Goal: Task Accomplishment & Management: Use online tool/utility

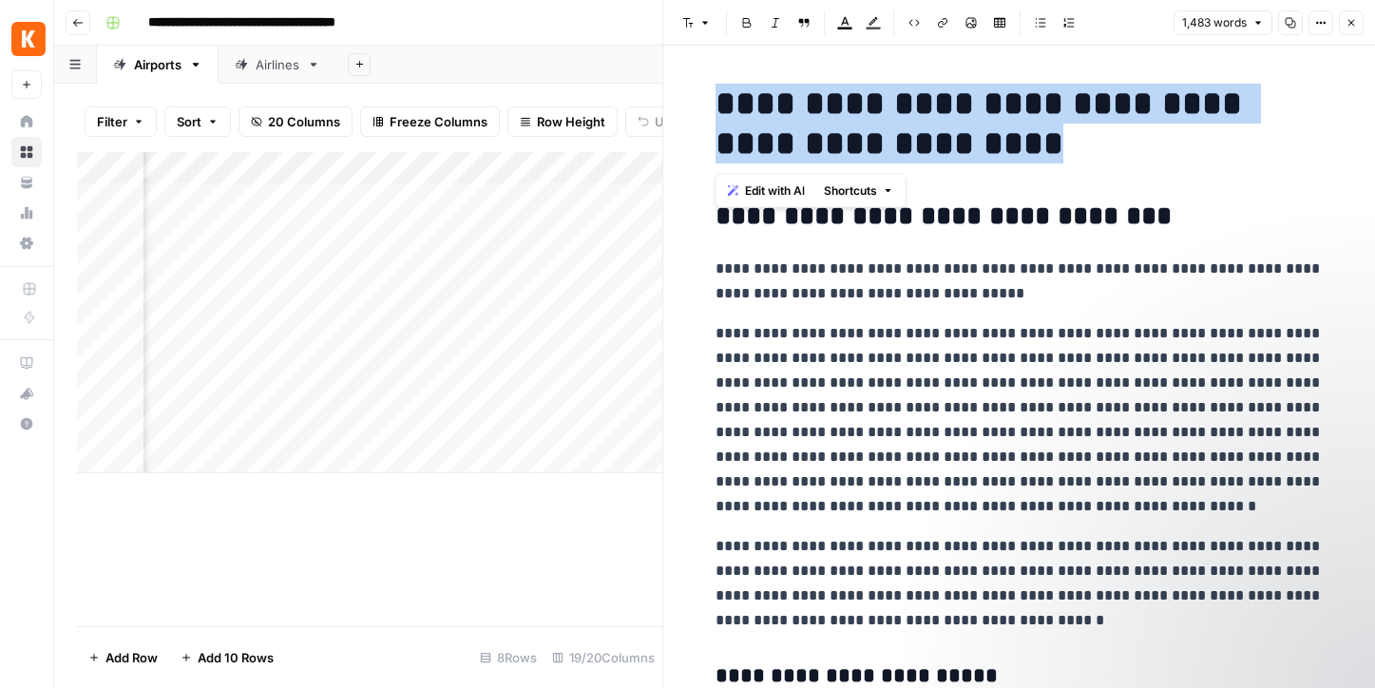
scroll to position [0, 398]
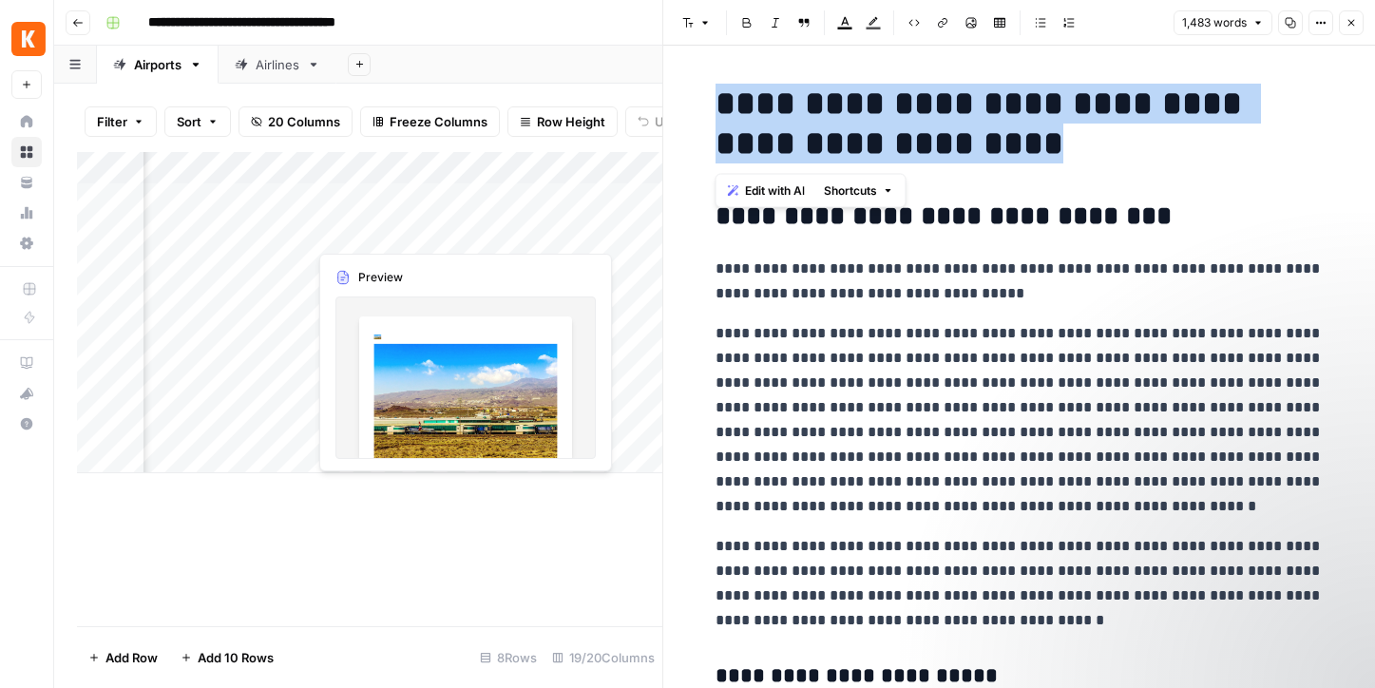
click at [362, 232] on div "Add Column" at bounding box center [370, 312] width 586 height 321
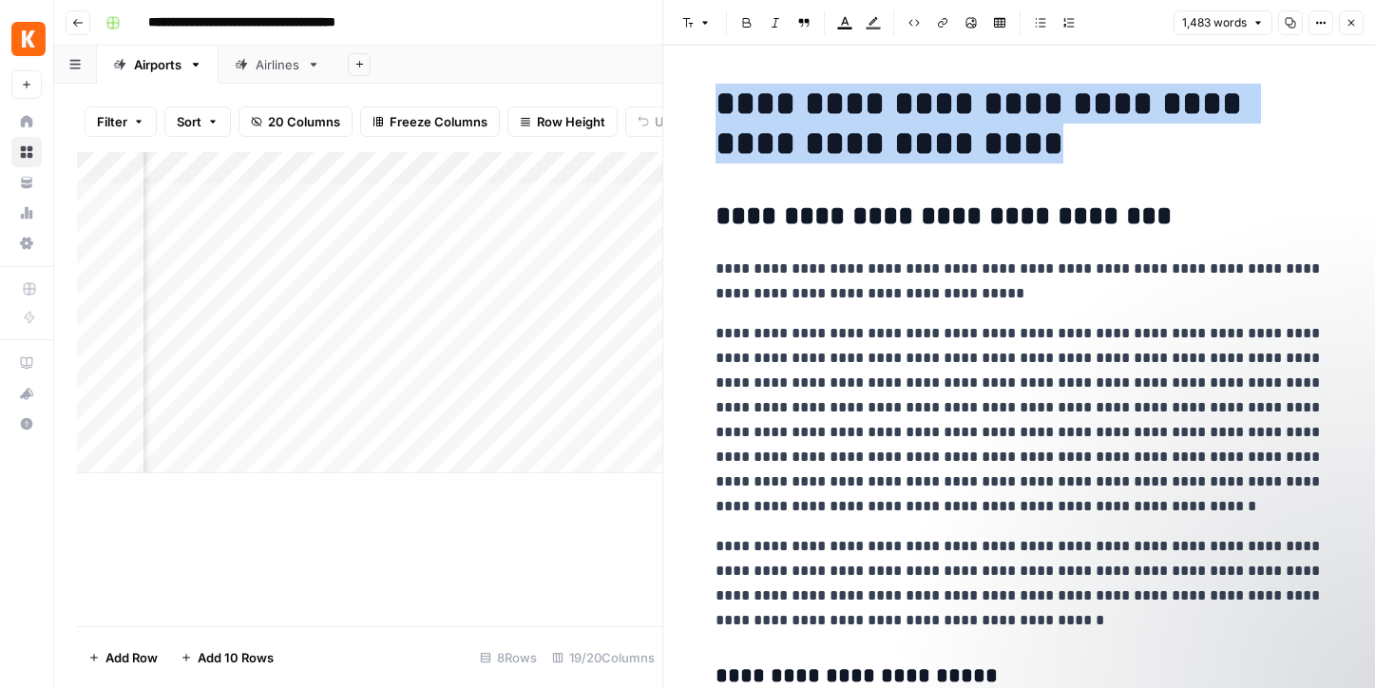
click at [1354, 23] on icon "button" at bounding box center [1351, 22] width 11 height 11
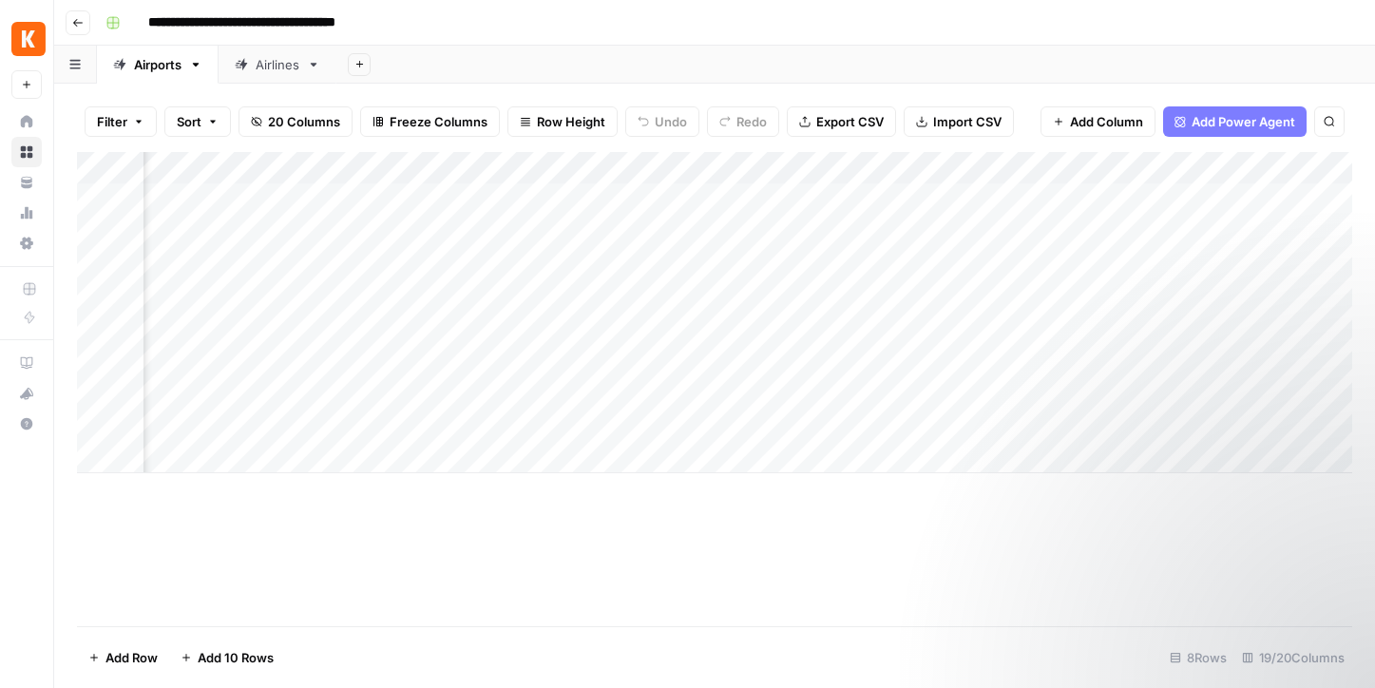
scroll to position [0, 987]
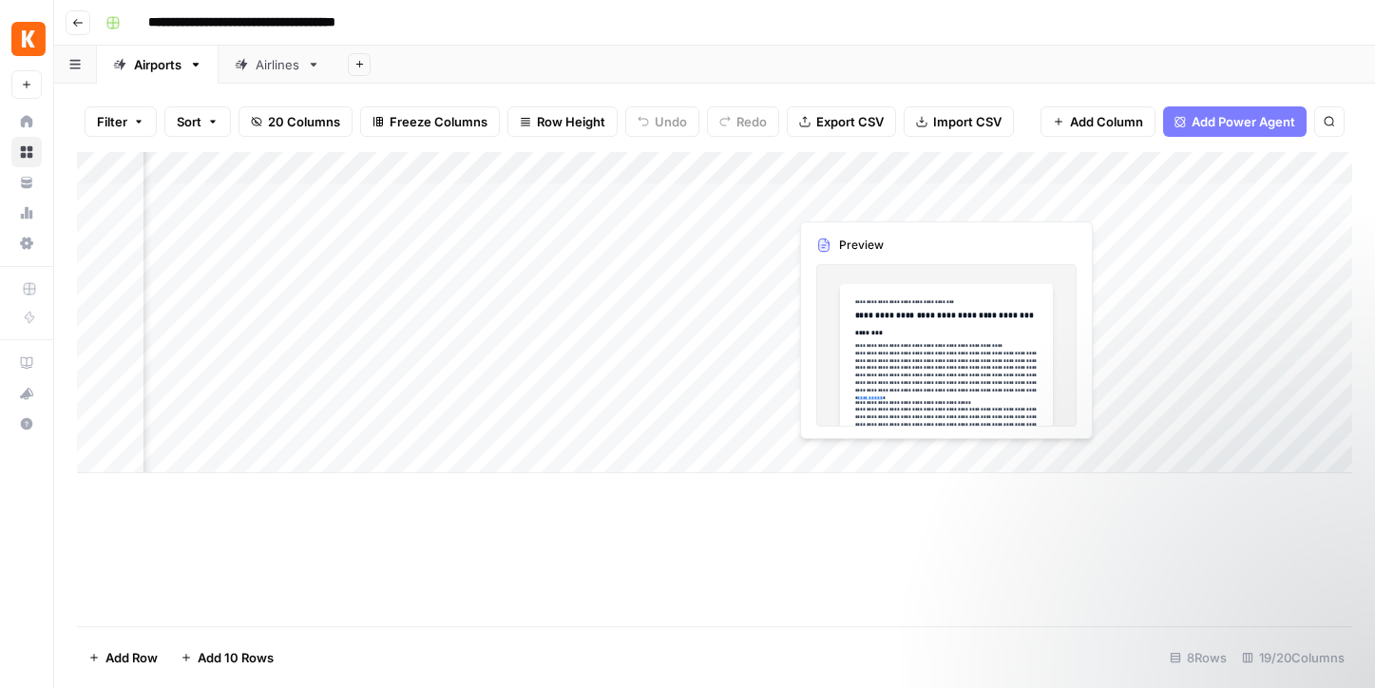
click at [914, 200] on div "Add Column" at bounding box center [715, 312] width 1276 height 321
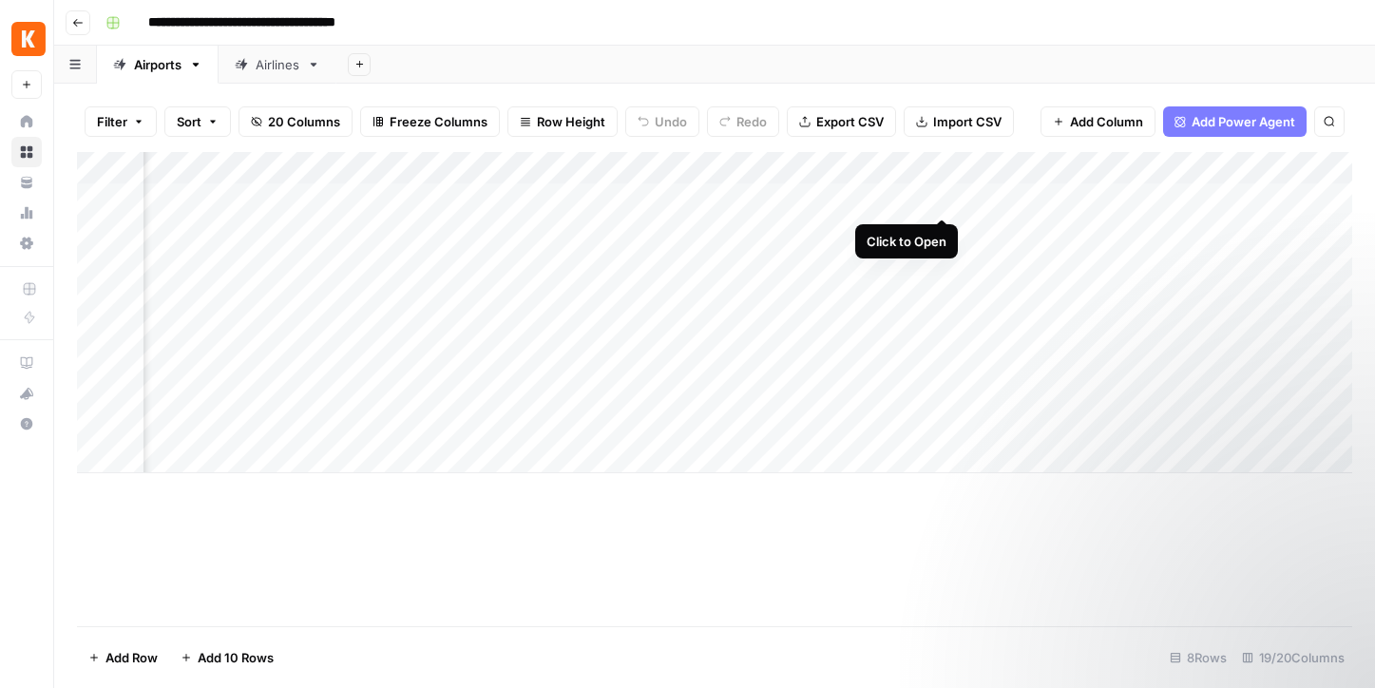
click at [943, 200] on div "Add Column" at bounding box center [715, 312] width 1276 height 321
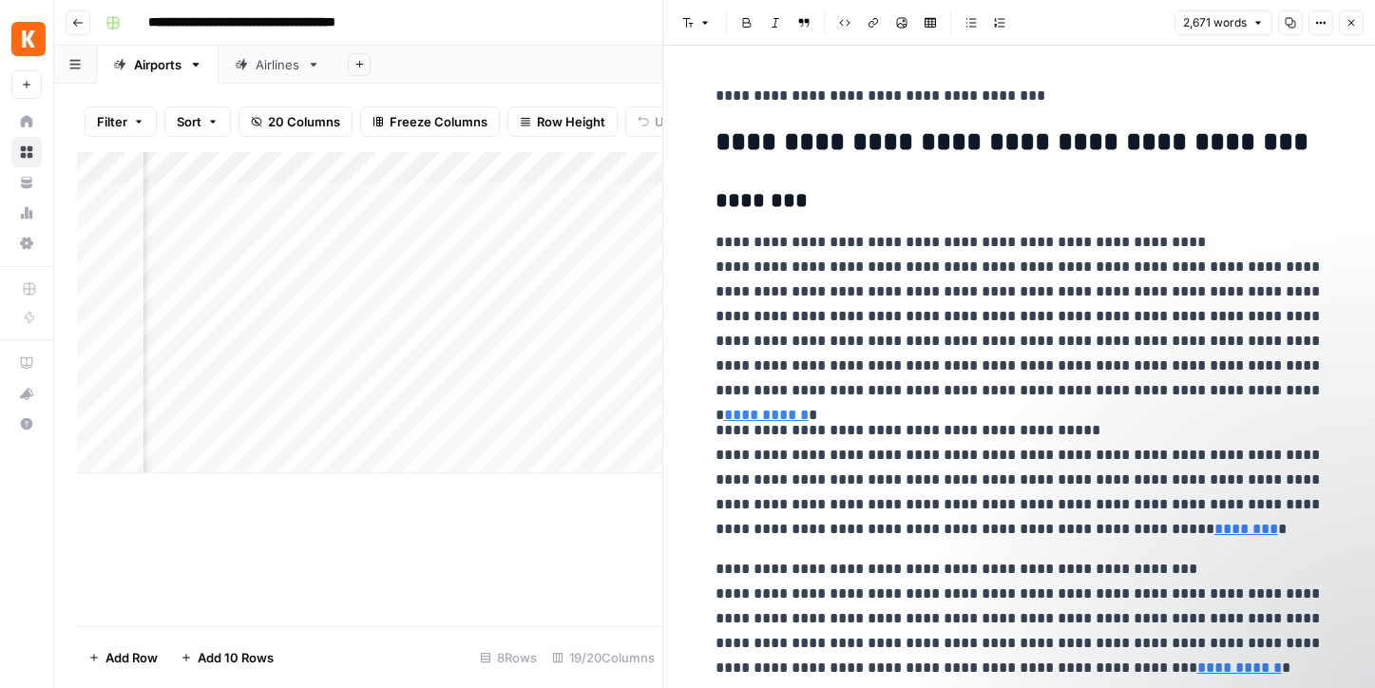
click at [194, 194] on div "Add Column" at bounding box center [370, 312] width 586 height 321
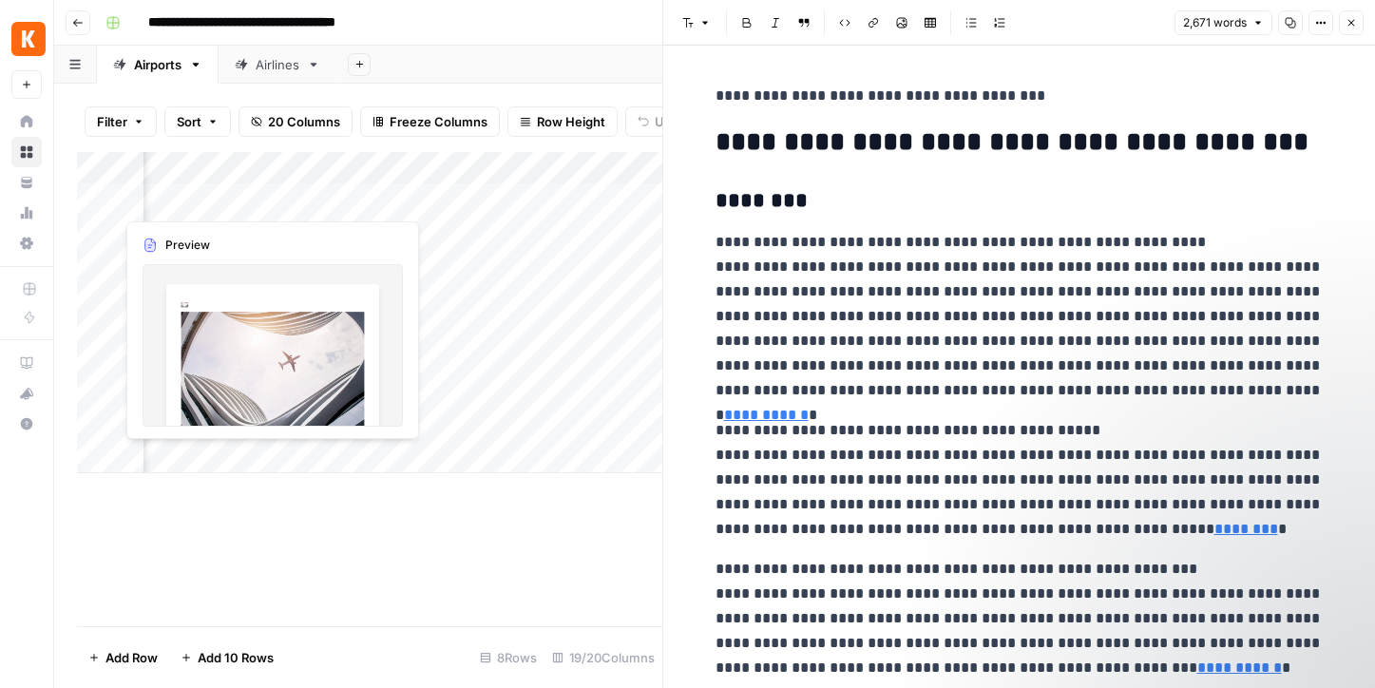
click at [185, 197] on div "Add Column" at bounding box center [370, 312] width 586 height 321
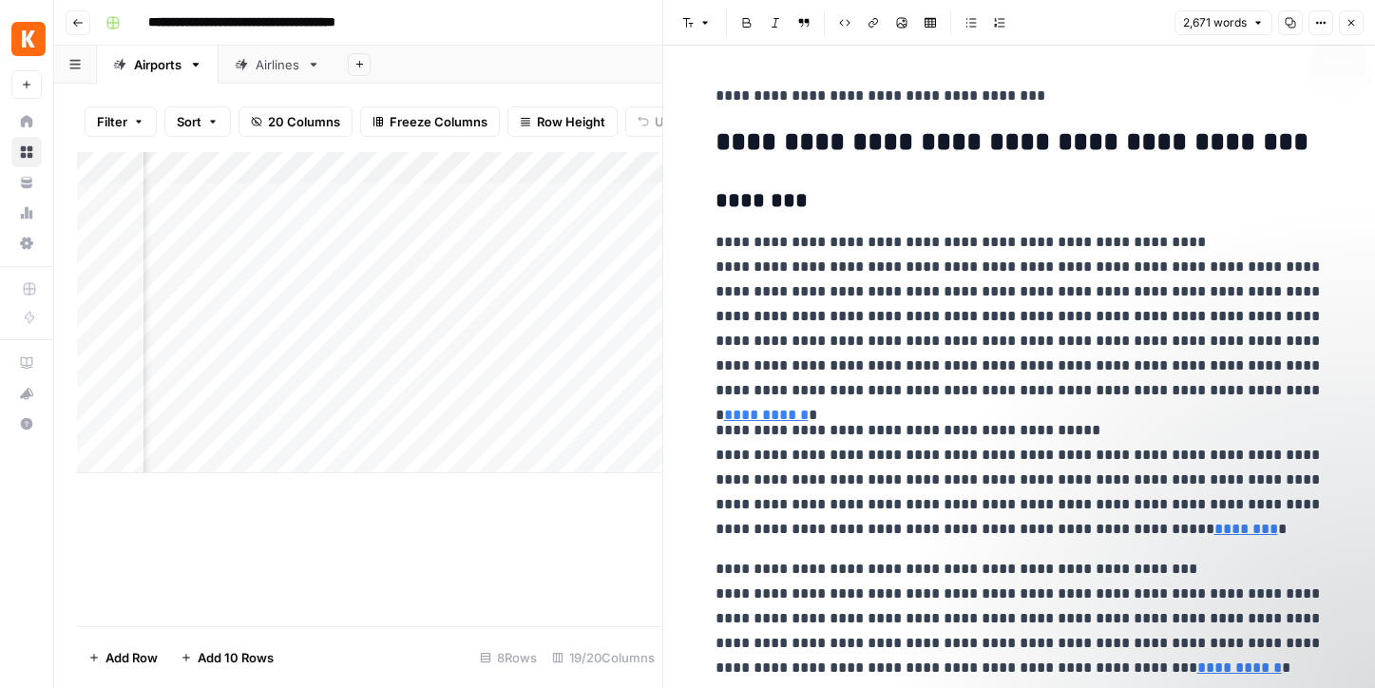
click at [1356, 23] on span "Close" at bounding box center [1356, 23] width 1 height 1
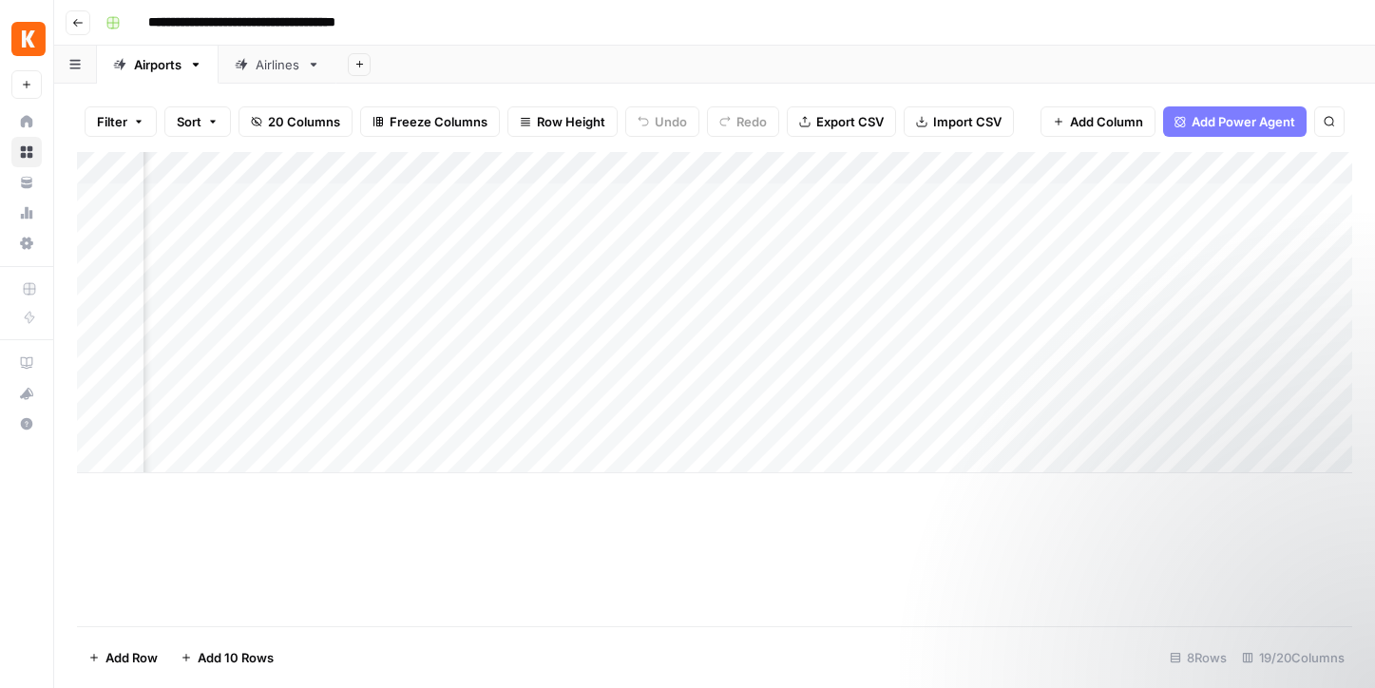
scroll to position [0, 797]
click at [934, 199] on div "Add Column" at bounding box center [715, 312] width 1276 height 321
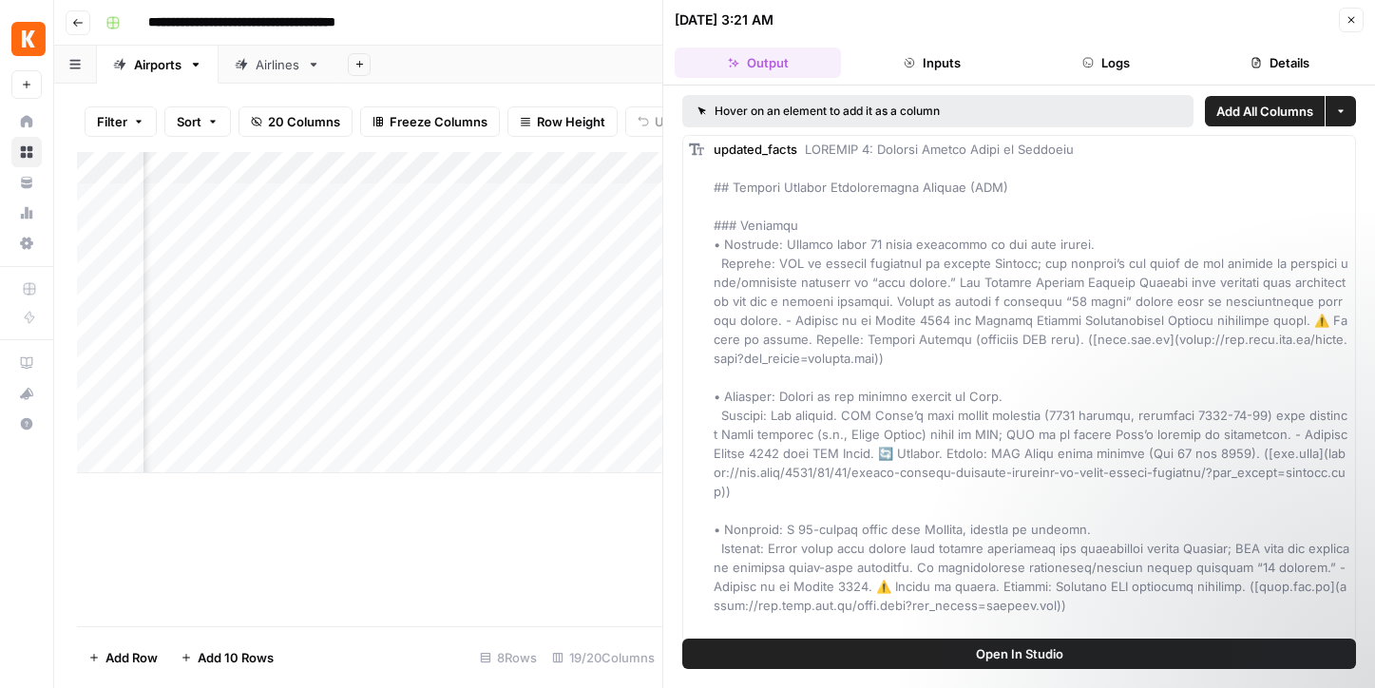
click at [920, 61] on button "Inputs" at bounding box center [932, 63] width 166 height 30
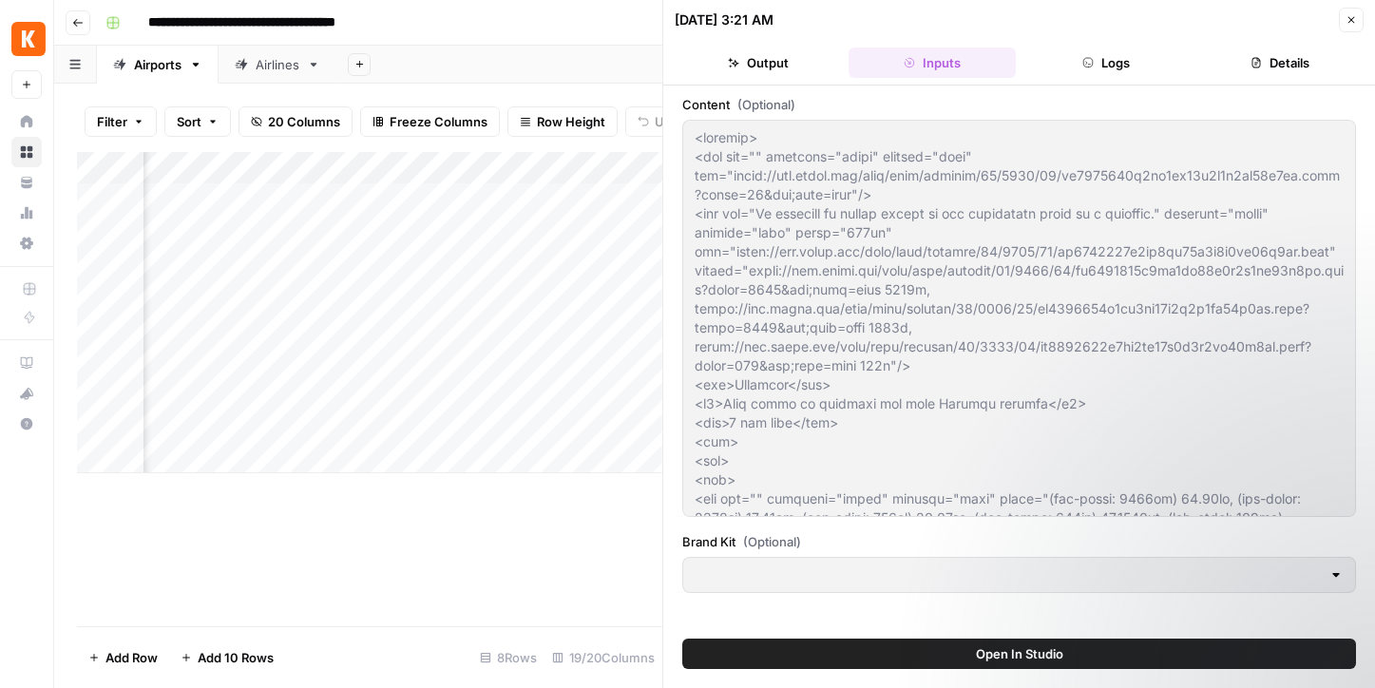
click at [1096, 60] on button "Logs" at bounding box center [1107, 63] width 166 height 30
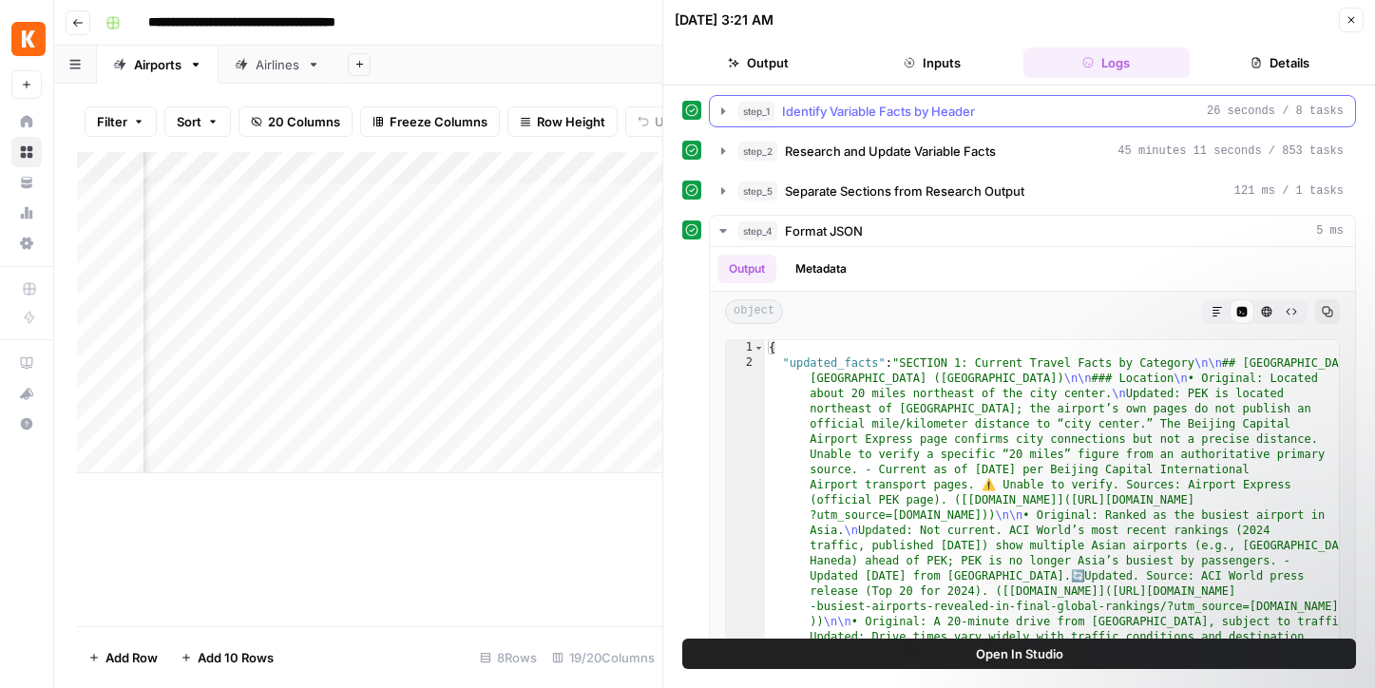
click at [886, 106] on span "Identify Variable Facts by Header" at bounding box center [878, 111] width 193 height 19
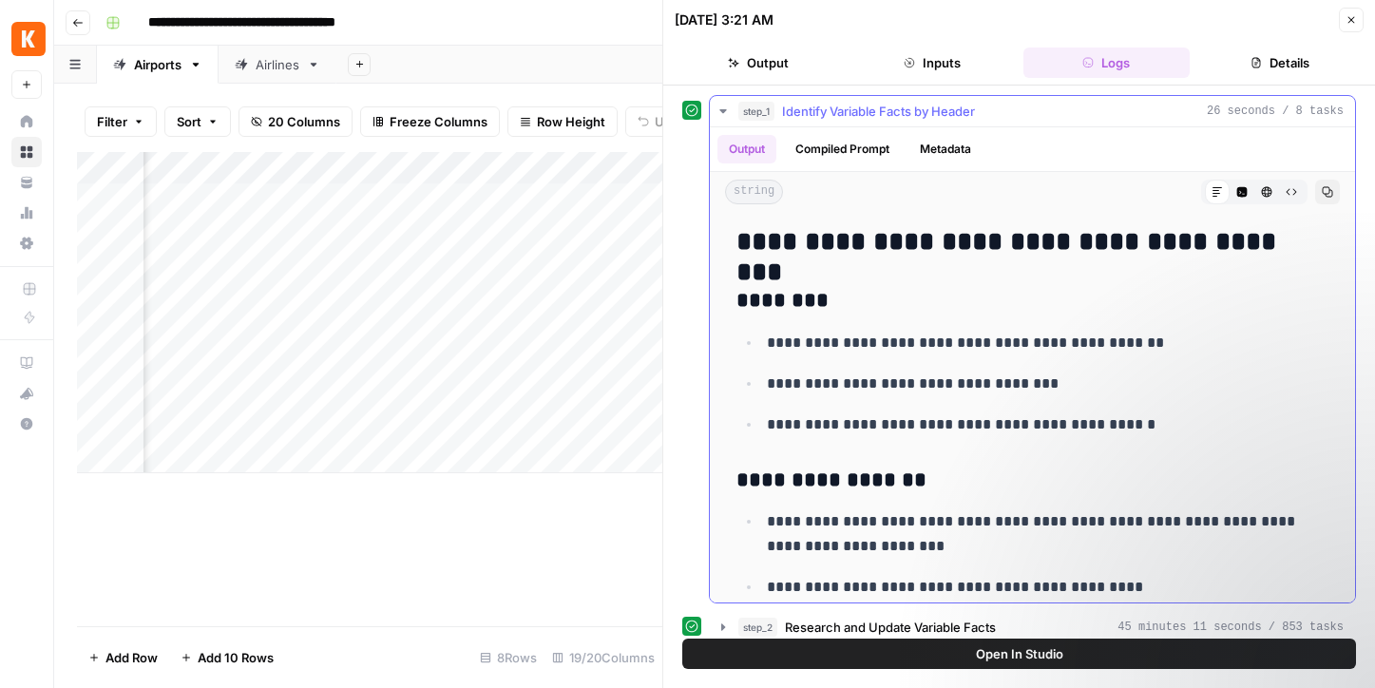
click at [829, 144] on button "Compiled Prompt" at bounding box center [842, 149] width 117 height 29
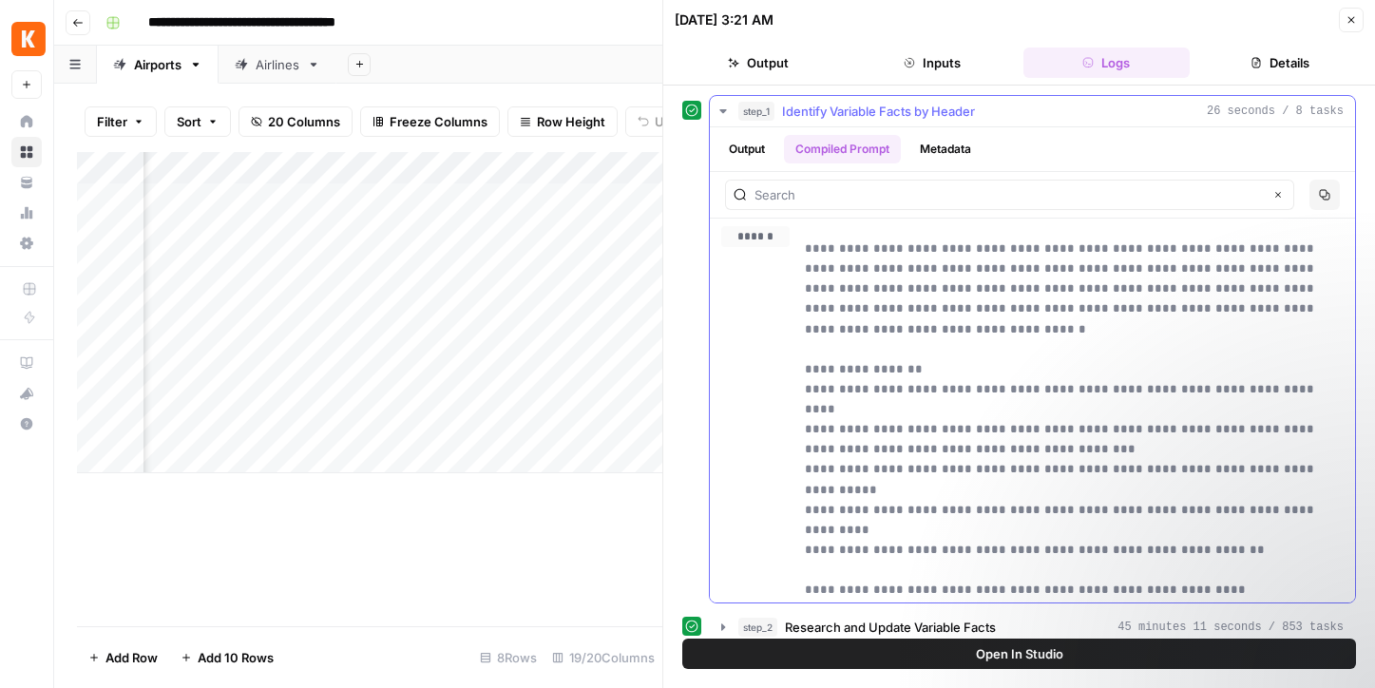
click at [740, 266] on icon "button" at bounding box center [741, 263] width 10 height 10
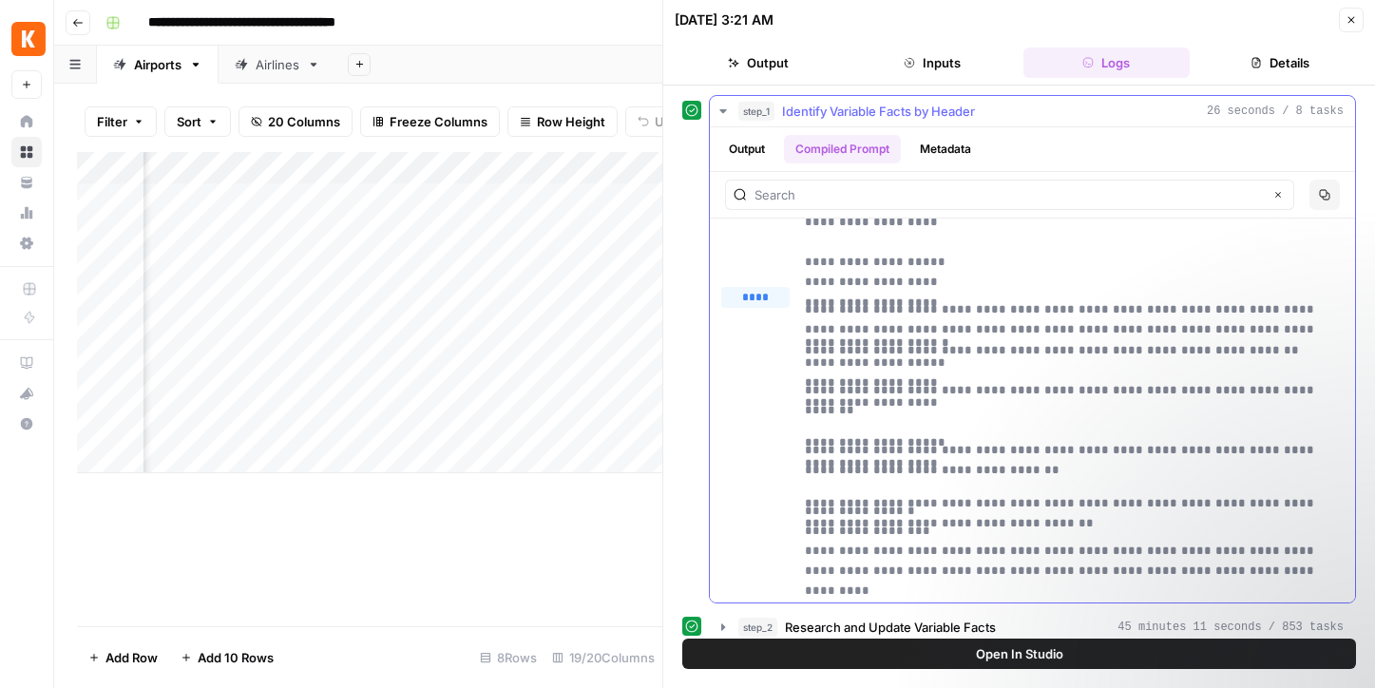
scroll to position [2167, 0]
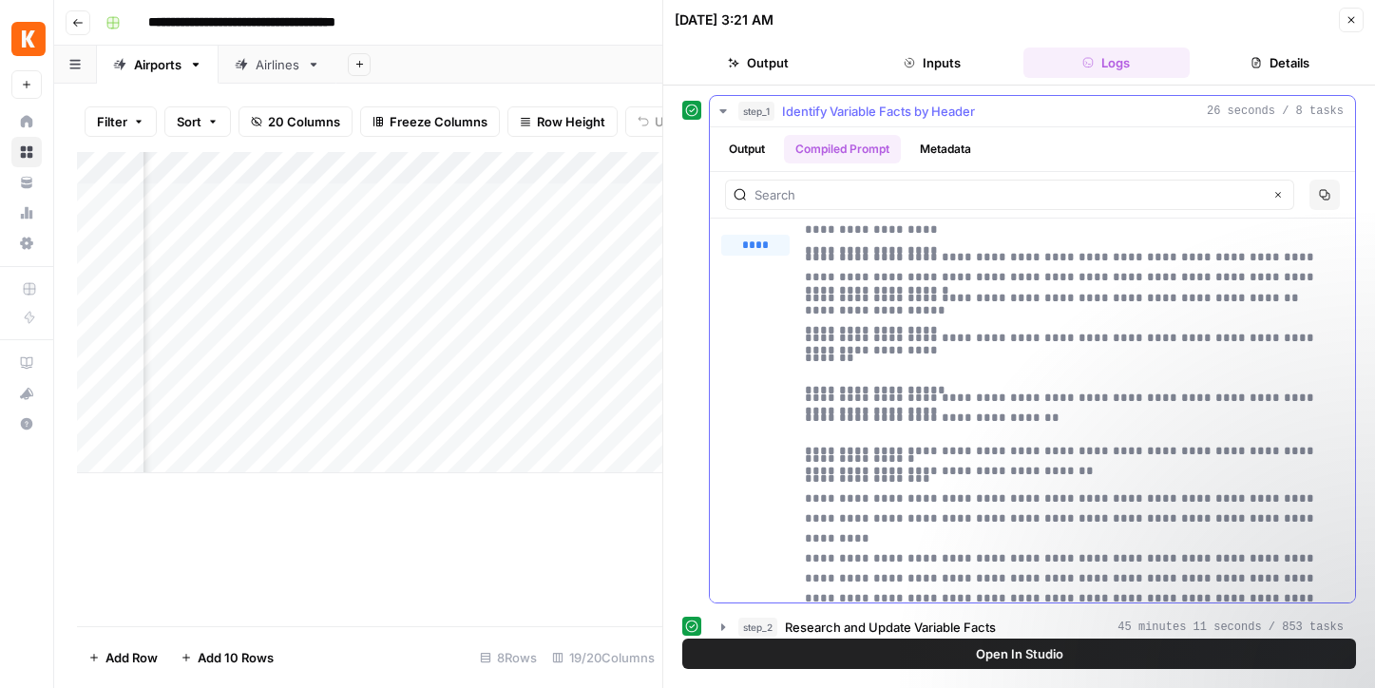
click at [766, 265] on span "****" at bounding box center [764, 270] width 24 height 15
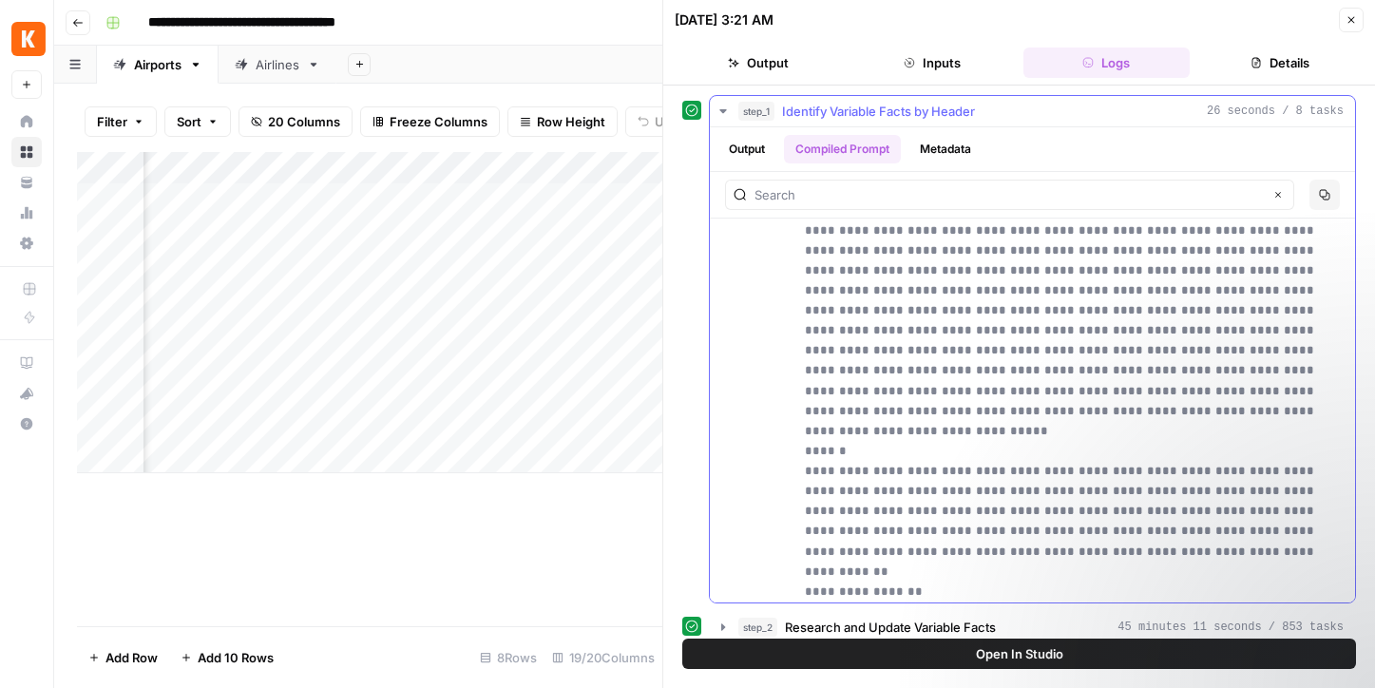
scroll to position [4207, 0]
